Goal: Information Seeking & Learning: Learn about a topic

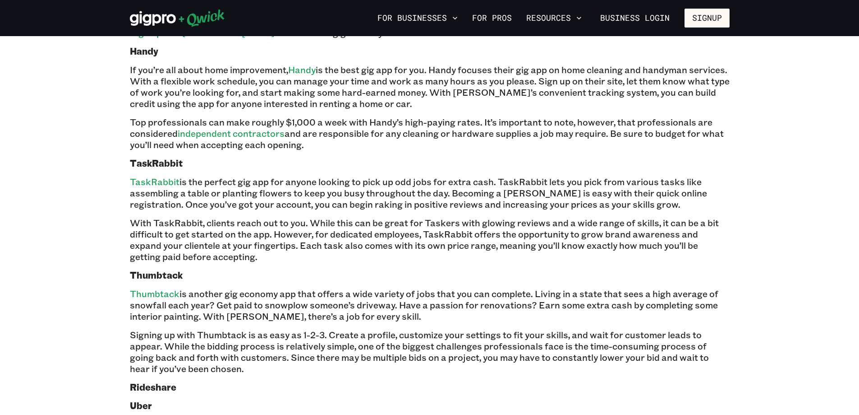
scroll to position [722, 0]
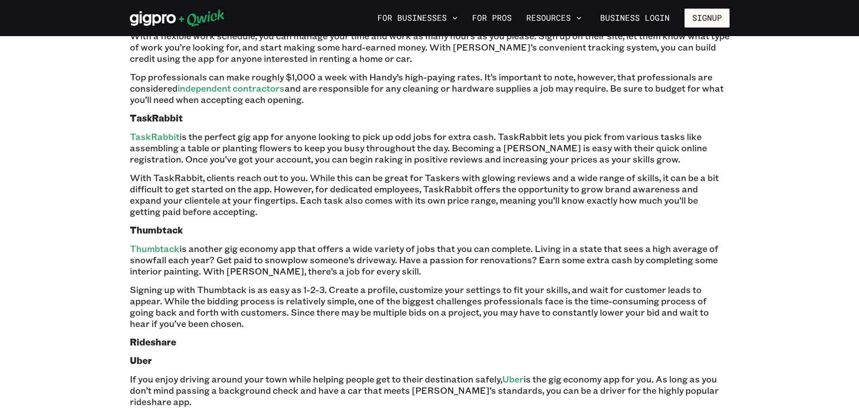
click at [447, 243] on p "Thumbtack is another gig economy app that offers a wide variety of jobs that yo…" at bounding box center [430, 260] width 600 height 34
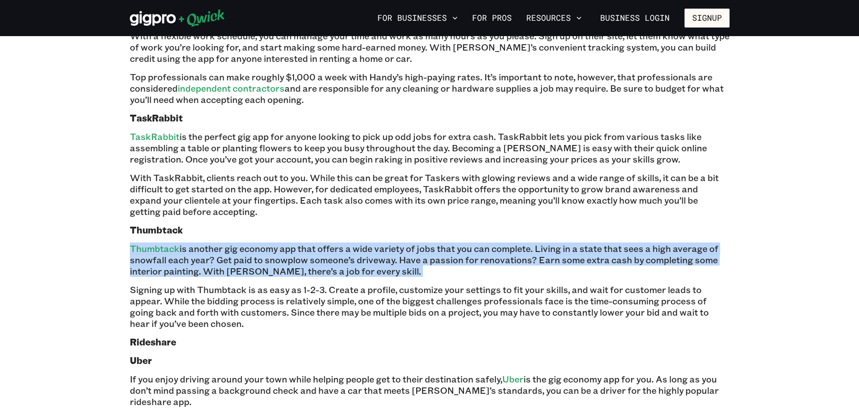
click at [447, 243] on p "Thumbtack is another gig economy app that offers a wide variety of jobs that yo…" at bounding box center [430, 260] width 600 height 34
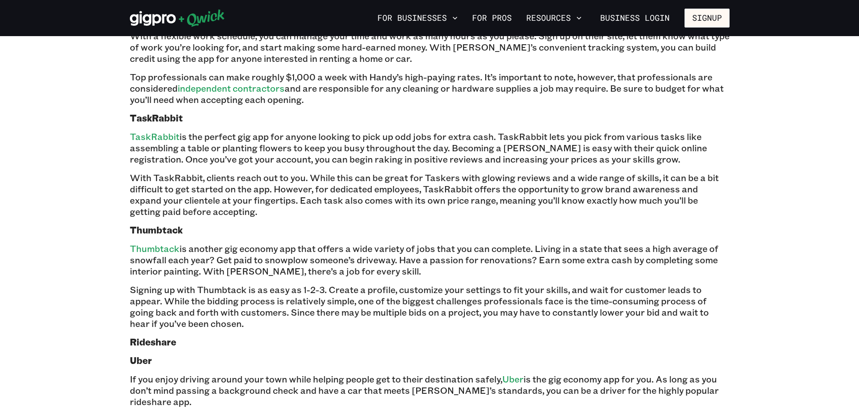
click at [446, 284] on p "Signing up with Thumbtack is as easy as 1-2-3. Create a profile, customize your…" at bounding box center [430, 306] width 600 height 45
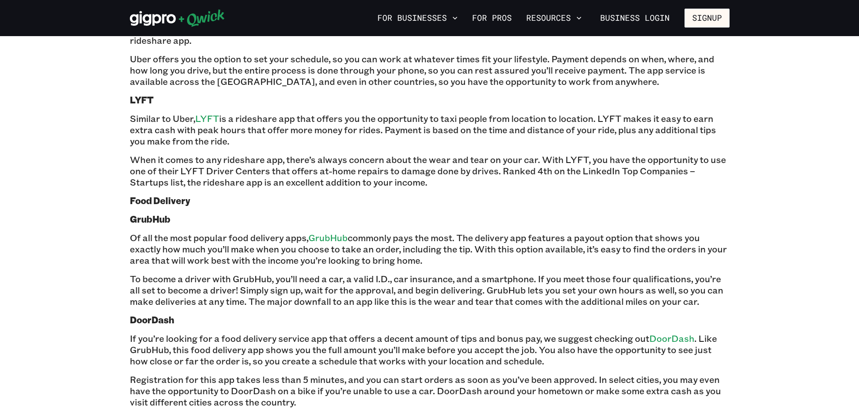
scroll to position [1128, 0]
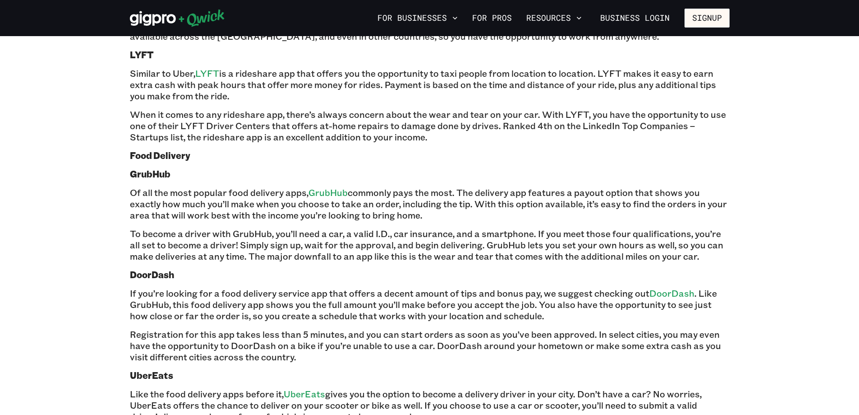
click at [281, 287] on p "If you’re looking for a food delivery service app that offers a decent amount o…" at bounding box center [430, 304] width 600 height 34
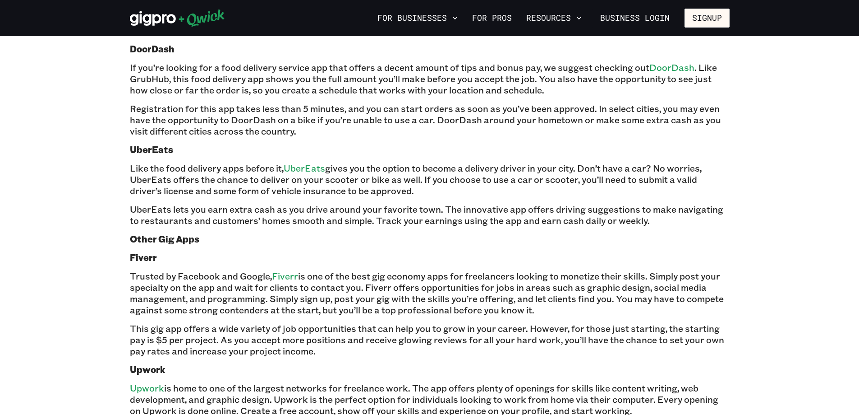
click at [311, 203] on p "UberEats lets you earn extra cash as you drive around your favorite town. The i…" at bounding box center [430, 214] width 600 height 23
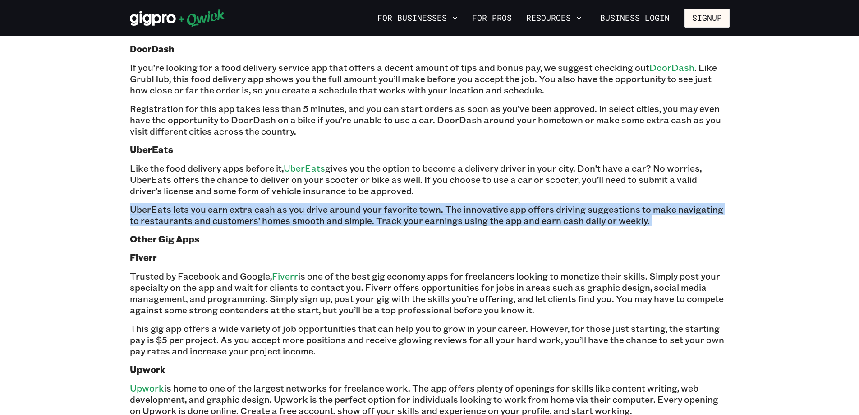
click at [311, 203] on p "UberEats lets you earn extra cash as you drive around your favorite town. The i…" at bounding box center [430, 214] width 600 height 23
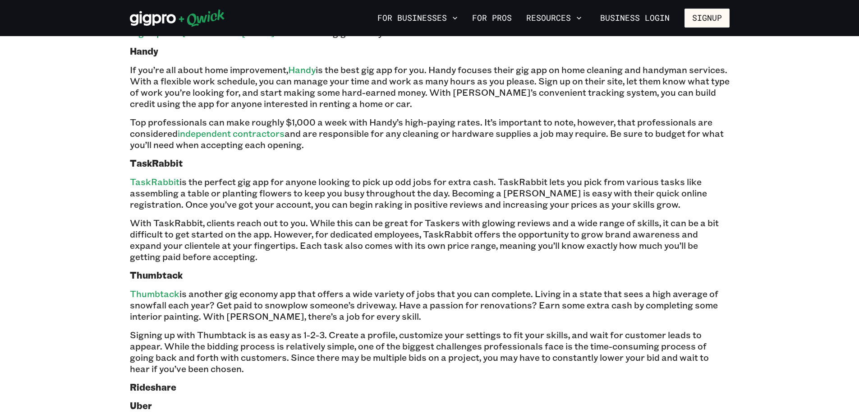
scroll to position [541, 0]
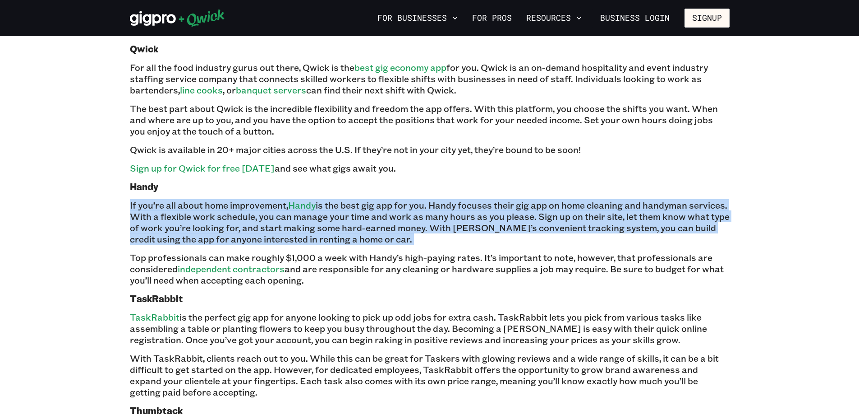
click at [255, 202] on p "If you’re all about home improvement, Handy is the best gig app for you. Handy …" at bounding box center [430, 221] width 600 height 45
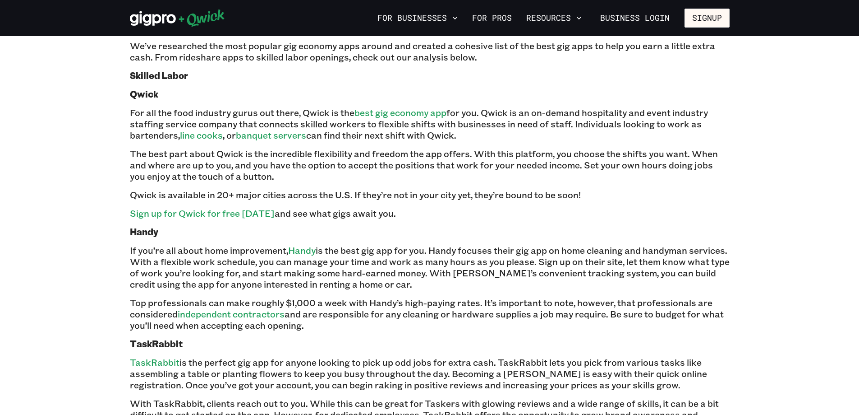
scroll to position [451, 0]
